Goal: Task Accomplishment & Management: Manage account settings

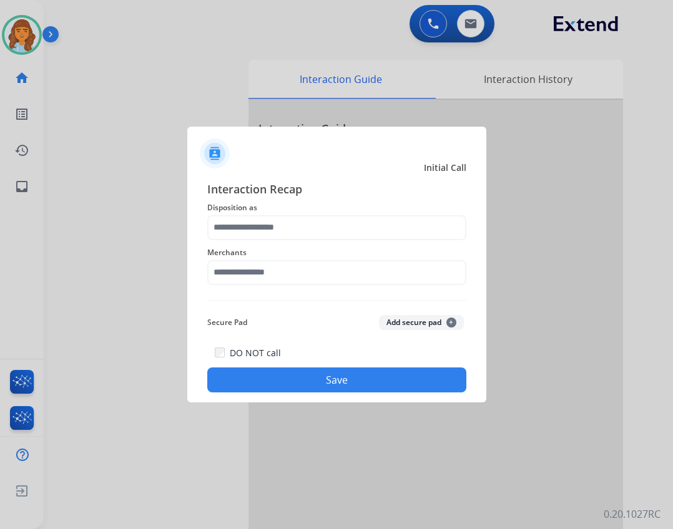
scroll to position [0, 2]
drag, startPoint x: 266, startPoint y: 286, endPoint x: 268, endPoint y: 276, distance: 10.8
click at [266, 286] on div "Merchants" at bounding box center [336, 265] width 259 height 50
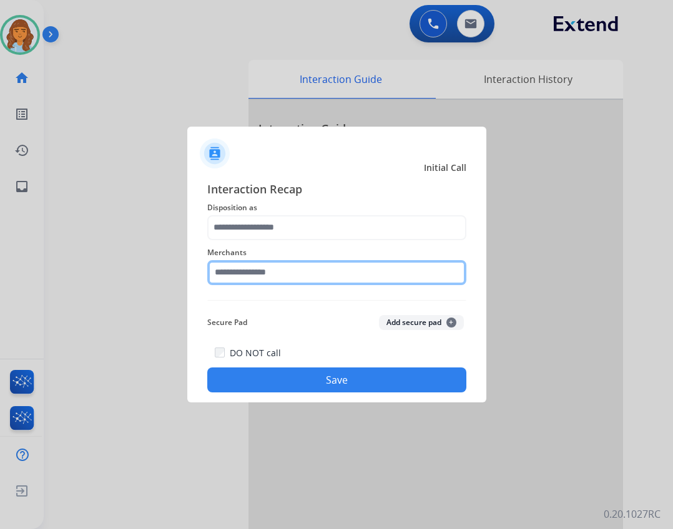
click at [269, 271] on input "text" at bounding box center [336, 272] width 259 height 25
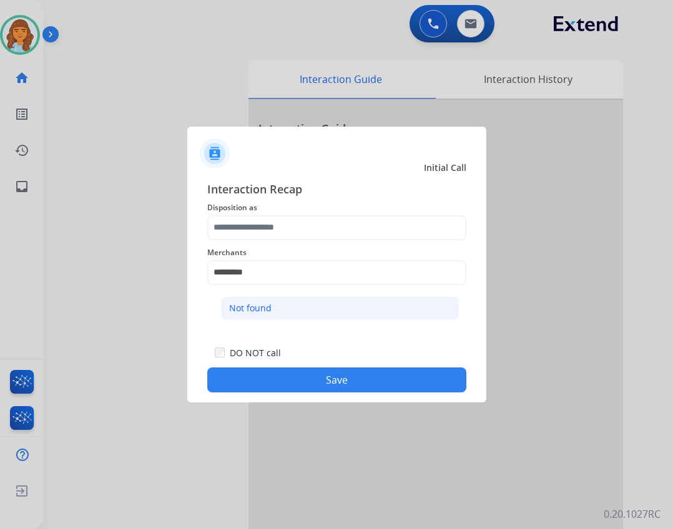
click at [257, 311] on div "Not found" at bounding box center [250, 308] width 42 height 12
type input "*********"
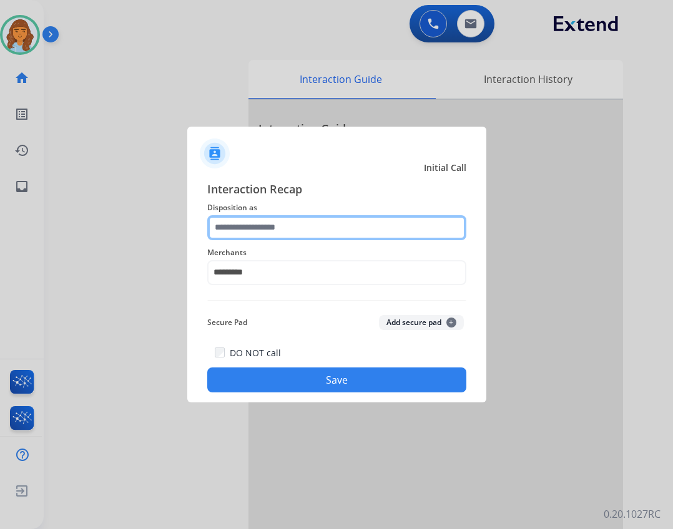
click at [253, 229] on input "text" at bounding box center [336, 227] width 259 height 25
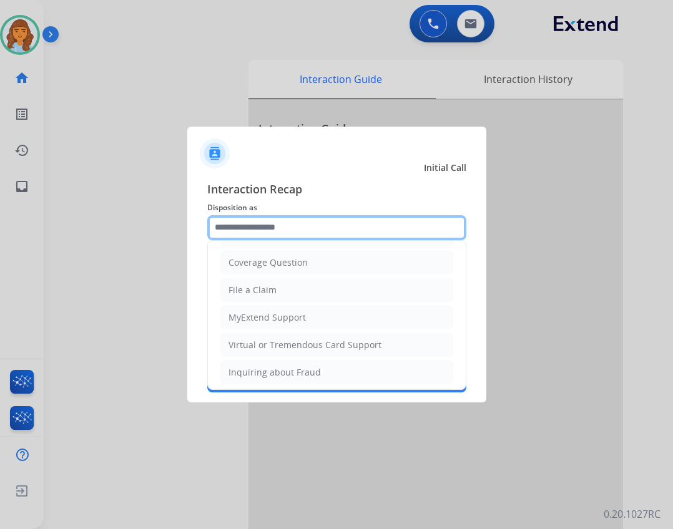
scroll to position [195, 0]
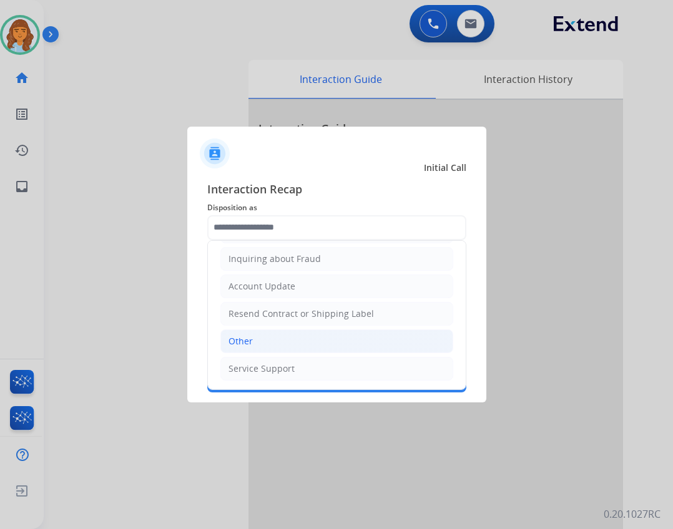
click at [239, 350] on li "Other" at bounding box center [336, 342] width 233 height 24
type input "*****"
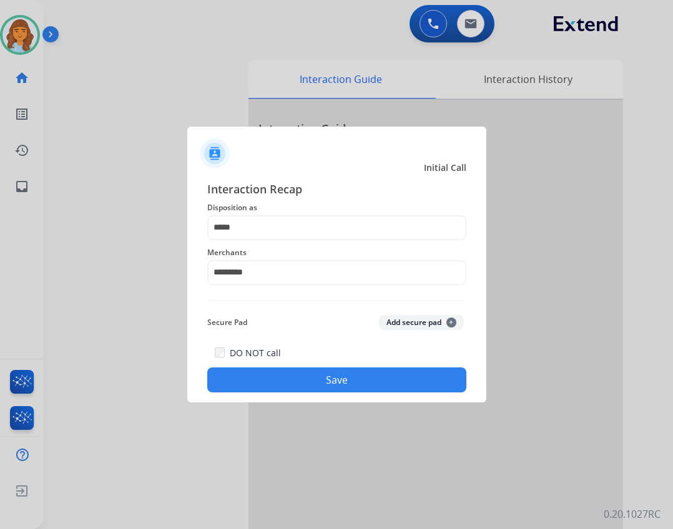
click at [252, 376] on button "Save" at bounding box center [336, 380] width 259 height 25
click at [256, 373] on button "Save" at bounding box center [336, 380] width 259 height 25
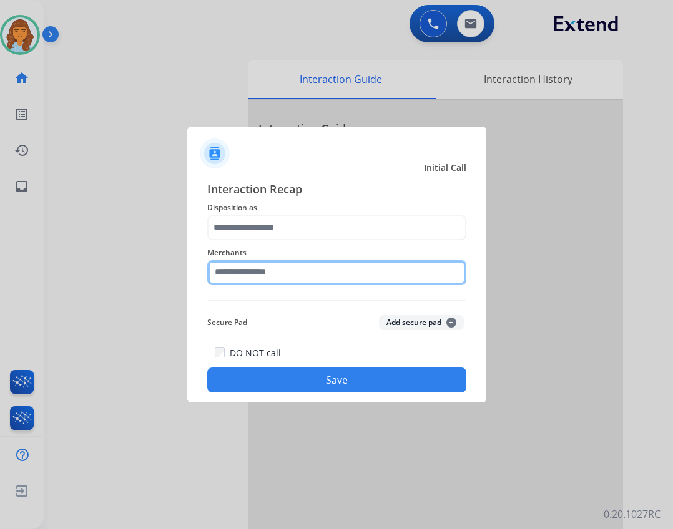
click at [250, 268] on input "text" at bounding box center [336, 272] width 259 height 25
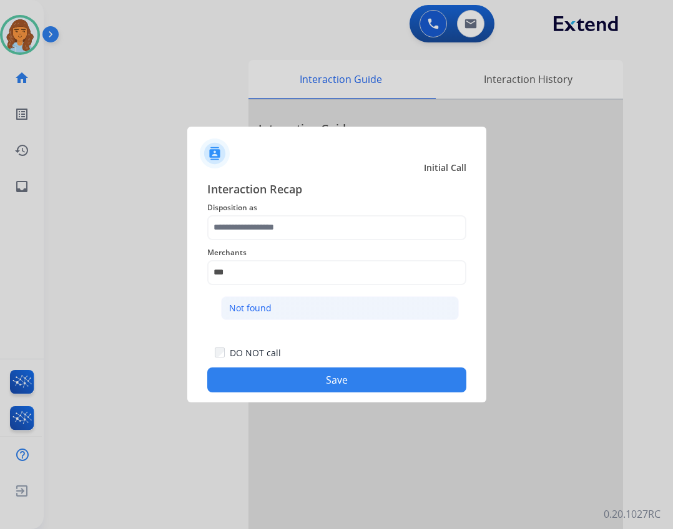
click at [267, 303] on div "Not found" at bounding box center [250, 308] width 42 height 12
type input "*********"
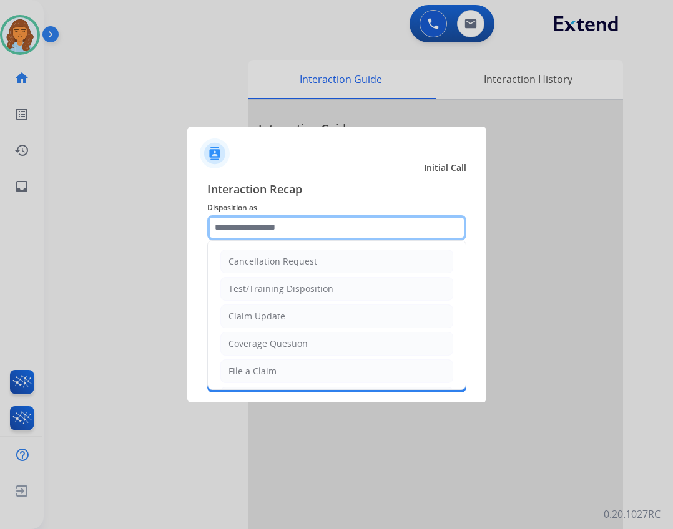
click at [252, 227] on input "text" at bounding box center [336, 227] width 259 height 25
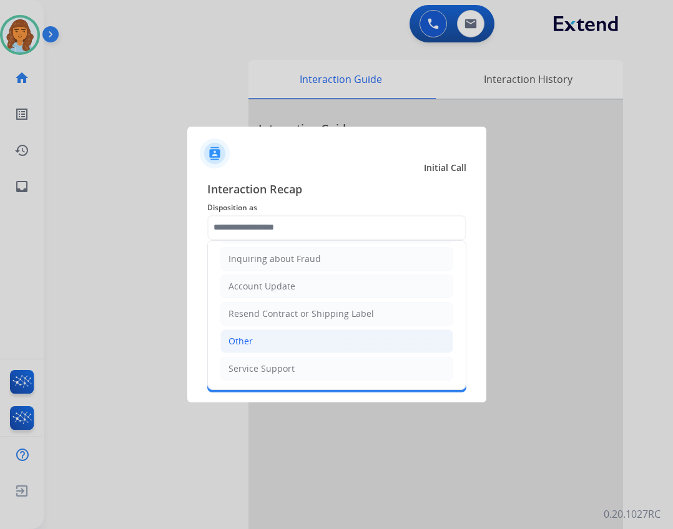
click at [298, 333] on li "Other" at bounding box center [336, 342] width 233 height 24
type input "*****"
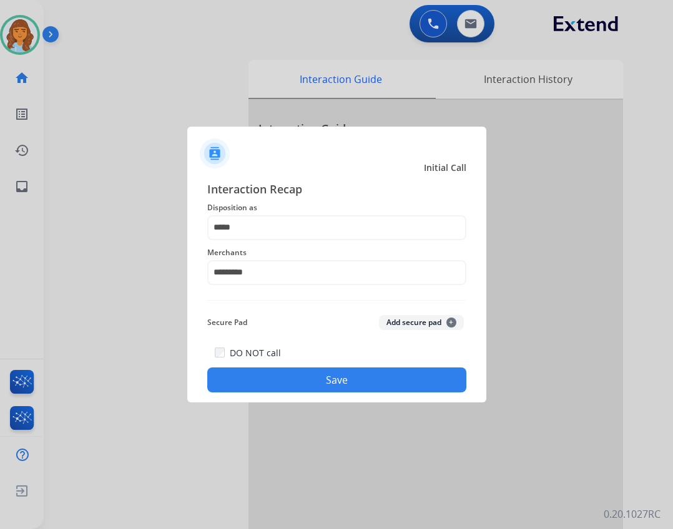
click at [305, 374] on button "Save" at bounding box center [336, 380] width 259 height 25
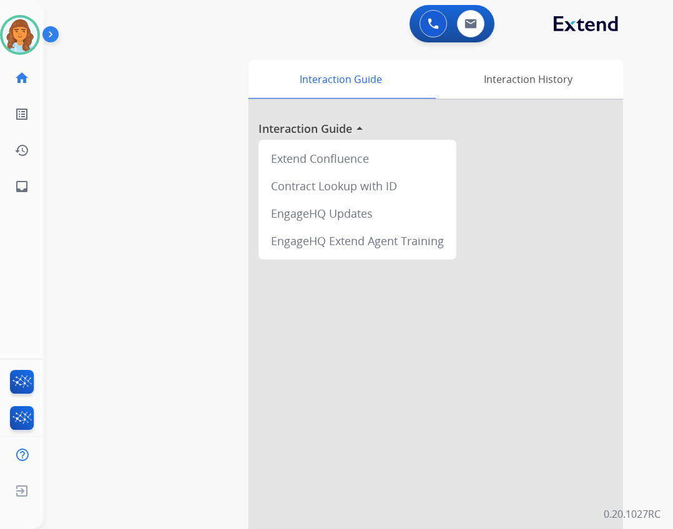
click at [23, 55] on div "Deambrana Available Edit Avatar Agent: Deambrana Routing Profile: Extend_Traini…" at bounding box center [20, 102] width 44 height 205
click at [22, 44] on img at bounding box center [19, 34] width 35 height 35
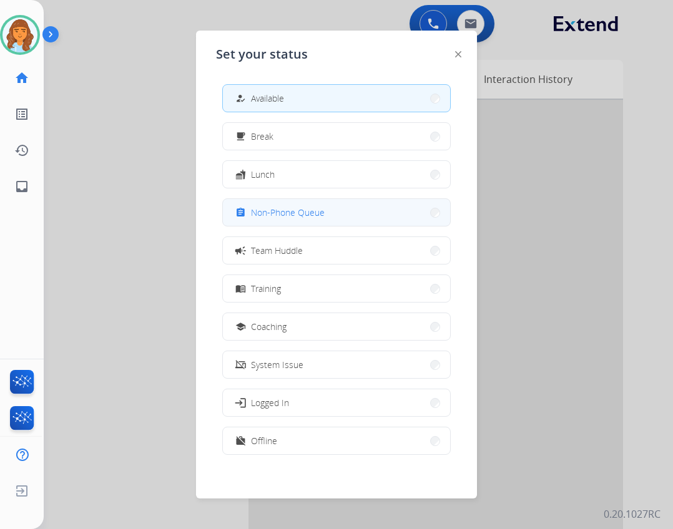
click at [267, 211] on span "Non-Phone Queue" at bounding box center [288, 212] width 74 height 13
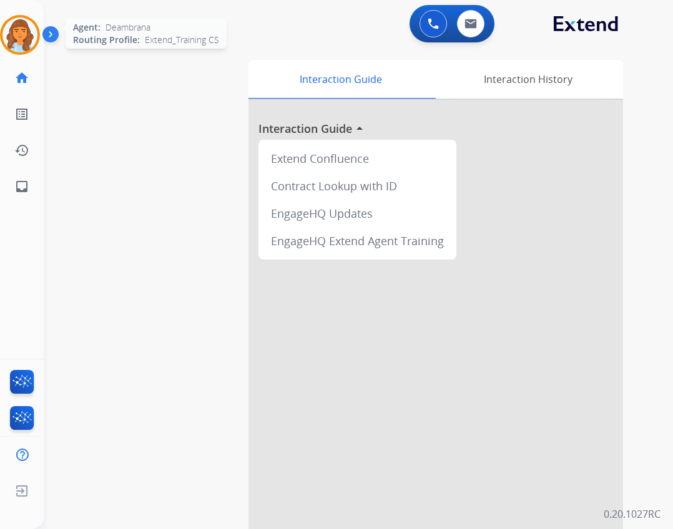
click at [2, 32] on img at bounding box center [19, 34] width 35 height 35
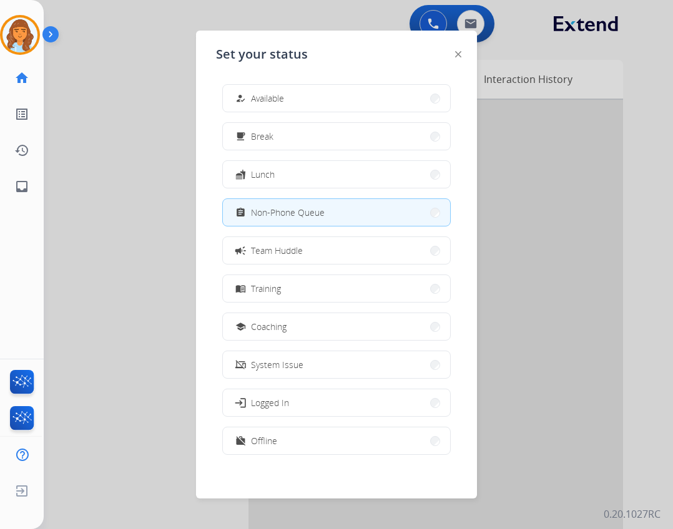
click at [308, 92] on button "how_to_reg Available" at bounding box center [336, 98] width 227 height 27
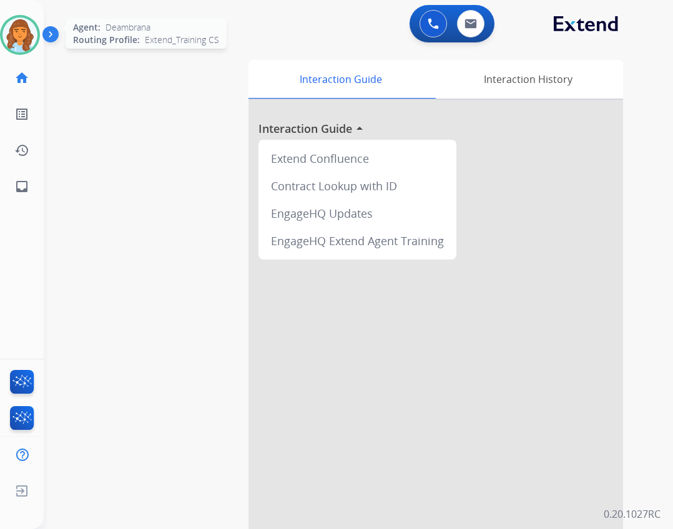
click at [19, 42] on img at bounding box center [19, 34] width 35 height 35
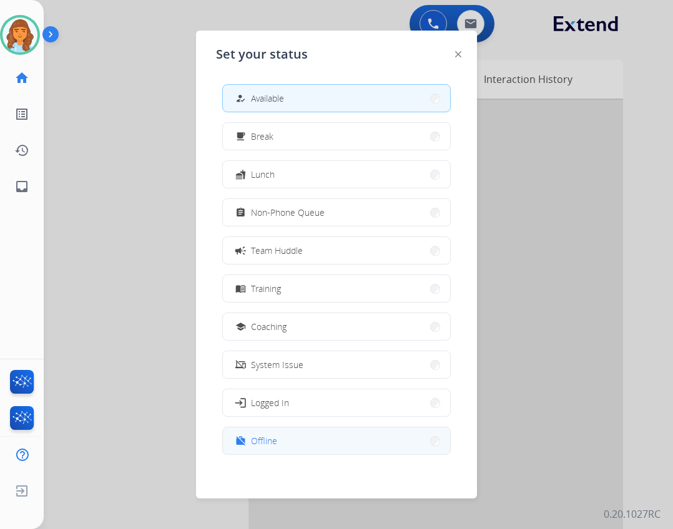
click at [296, 441] on button "work_off Offline" at bounding box center [336, 441] width 227 height 27
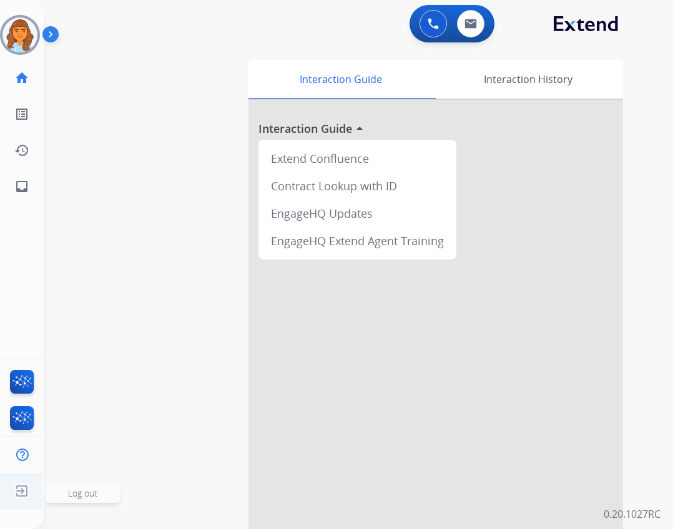
click at [4, 496] on ul "Log out Log out" at bounding box center [20, 491] width 44 height 36
click at [22, 484] on img at bounding box center [22, 491] width 22 height 24
click at [86, 494] on span "Log out" at bounding box center [82, 493] width 29 height 12
